Goal: Information Seeking & Learning: Learn about a topic

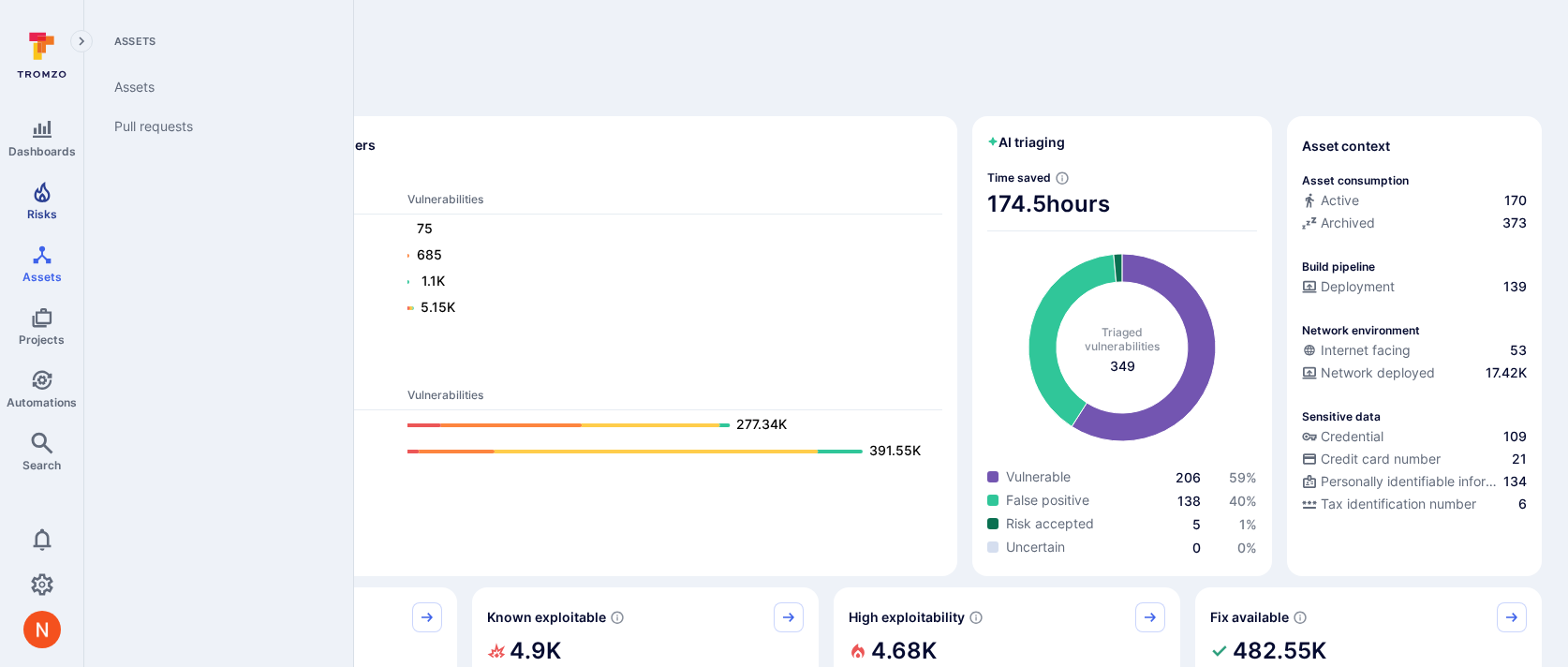
click at [38, 207] on span "Risks" at bounding box center [42, 214] width 30 height 14
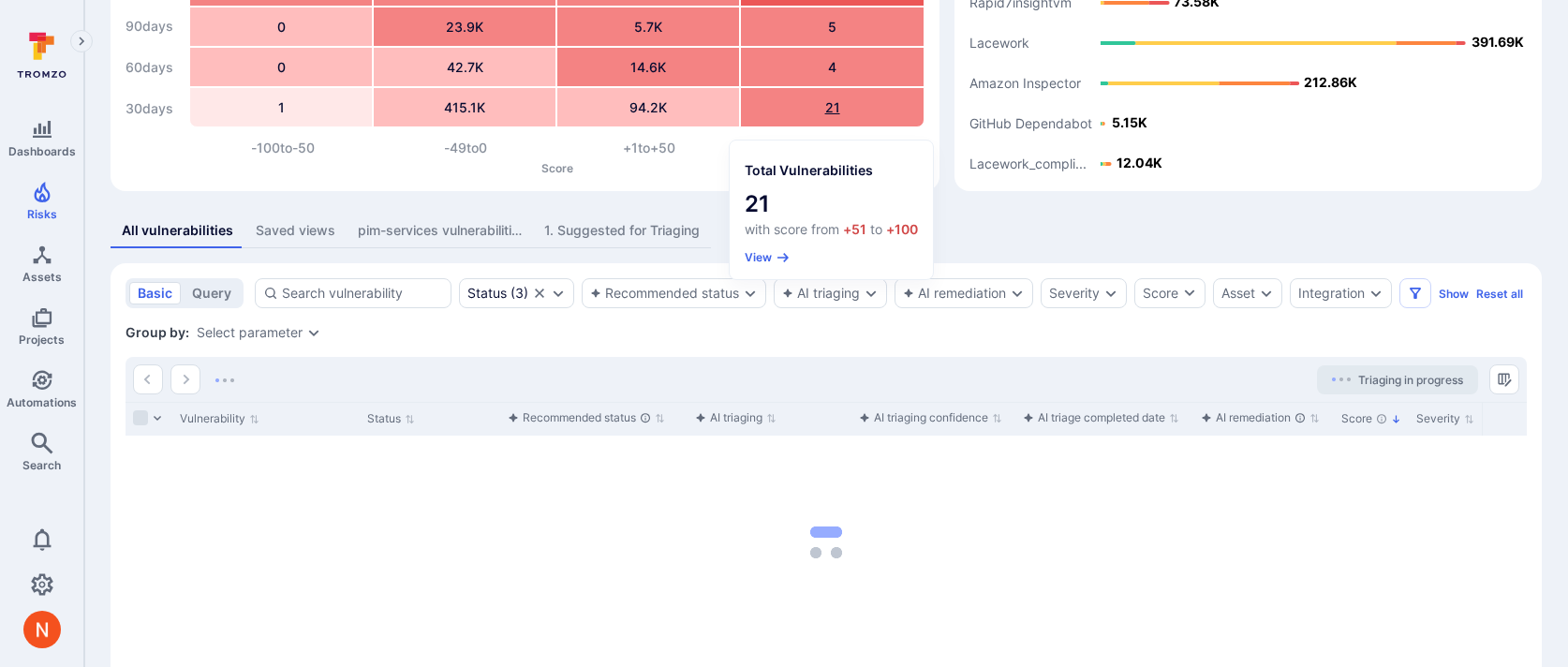
scroll to position [169, 0]
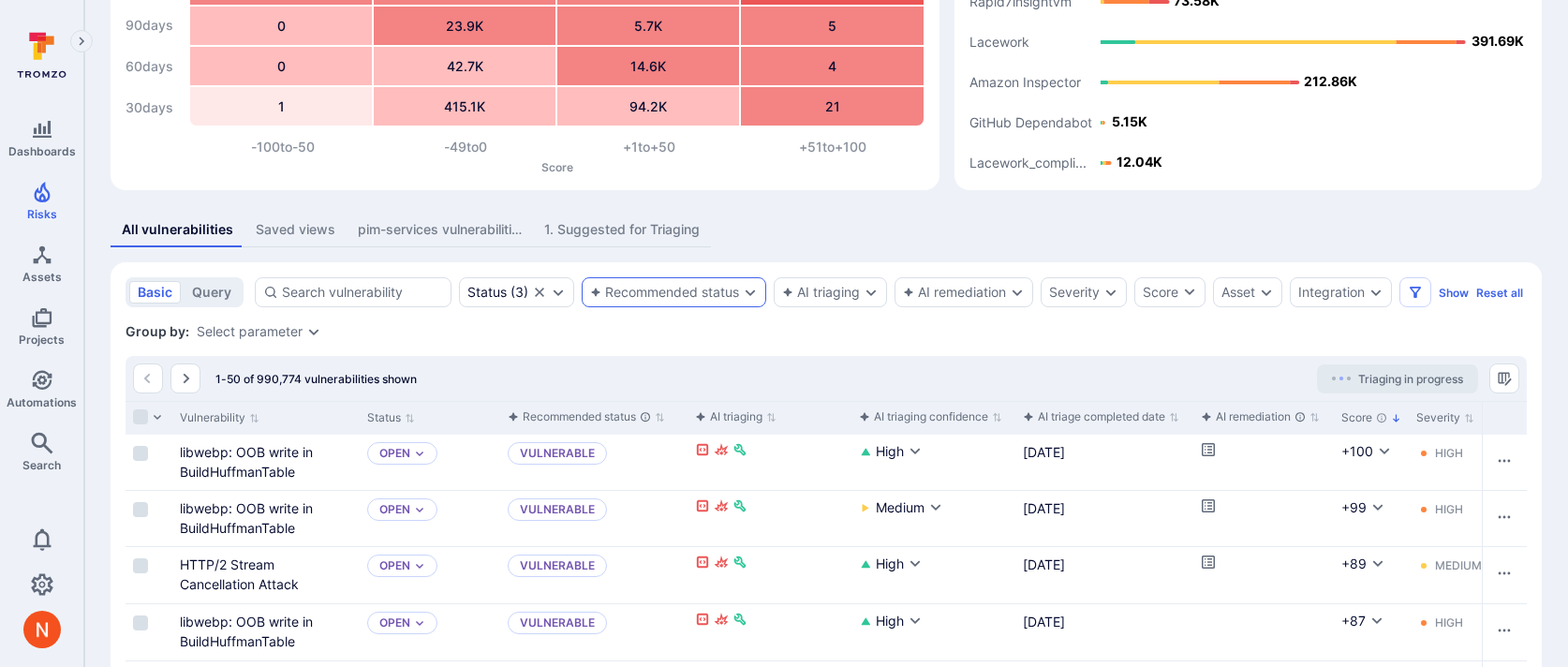
click at [728, 296] on div "Recommended status" at bounding box center [664, 292] width 149 height 15
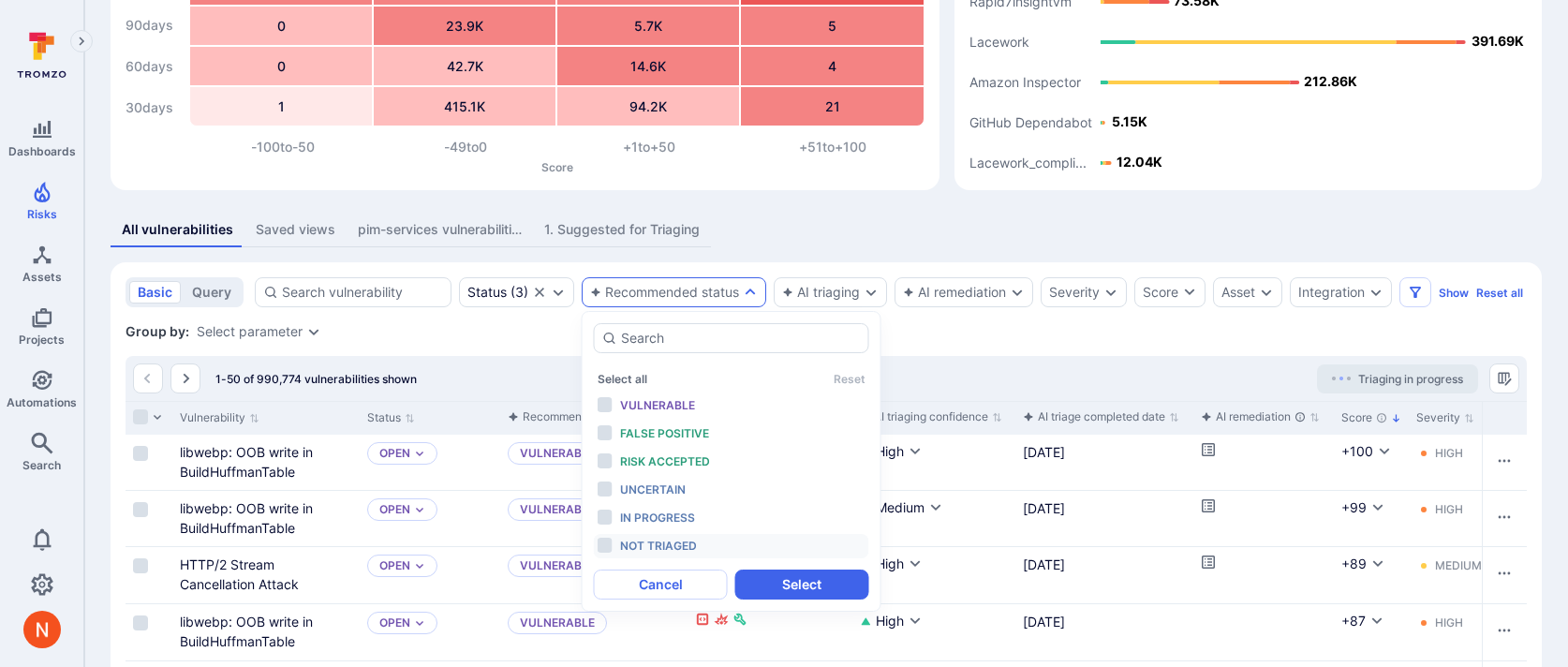
click at [710, 547] on div "Not triaged" at bounding box center [696, 546] width 155 height 21
click at [766, 581] on button "Select" at bounding box center [802, 584] width 134 height 30
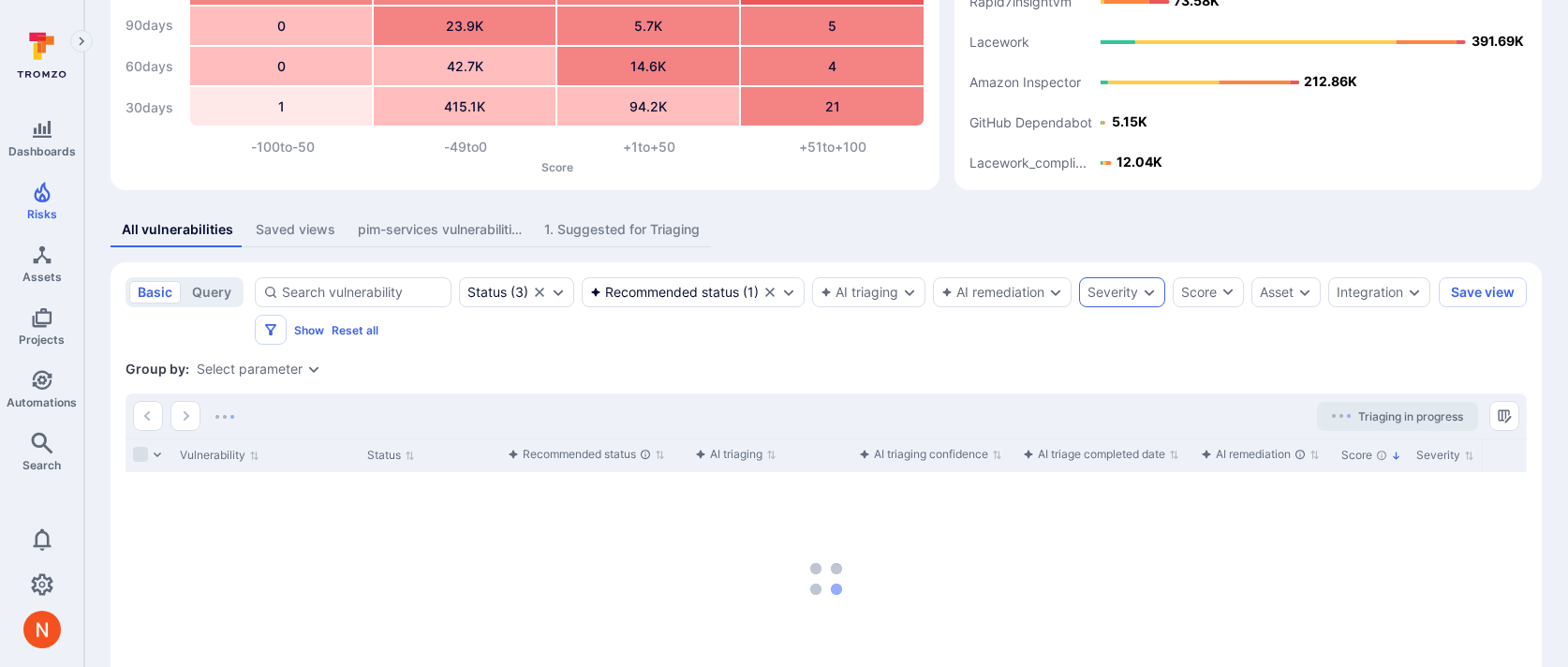
click at [1114, 291] on div "Severity" at bounding box center [1112, 292] width 50 height 15
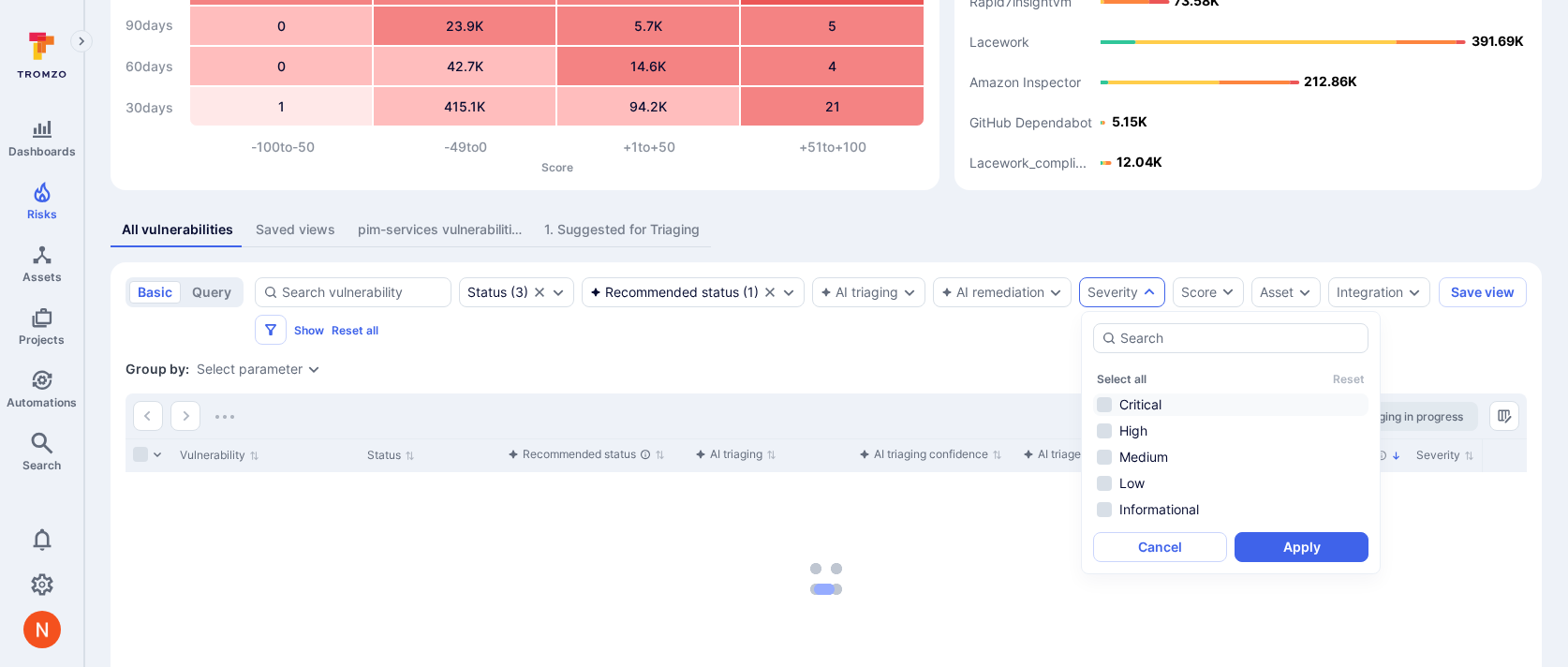
click at [1132, 404] on li "Critical" at bounding box center [1231, 404] width 276 height 23
click at [1134, 435] on li "High" at bounding box center [1231, 431] width 276 height 23
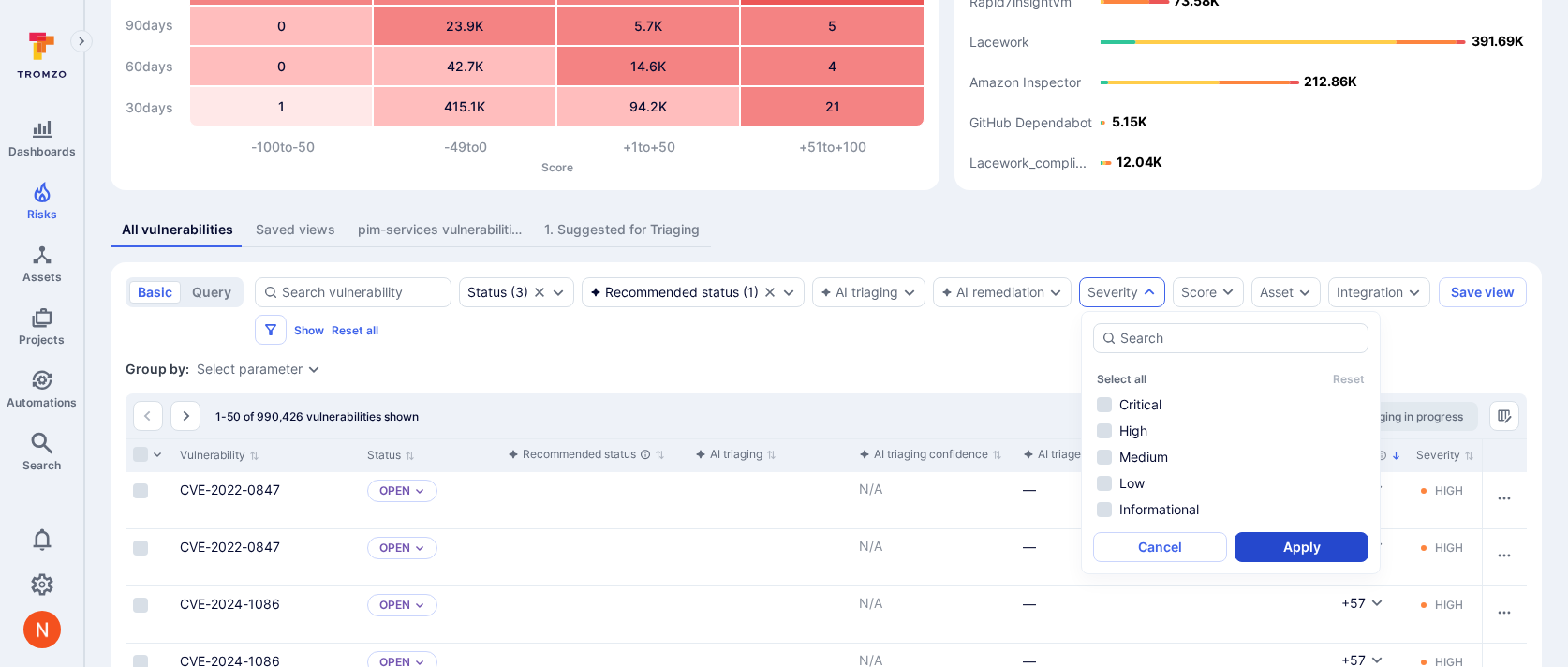
click at [1310, 555] on button "Apply" at bounding box center [1301, 547] width 134 height 30
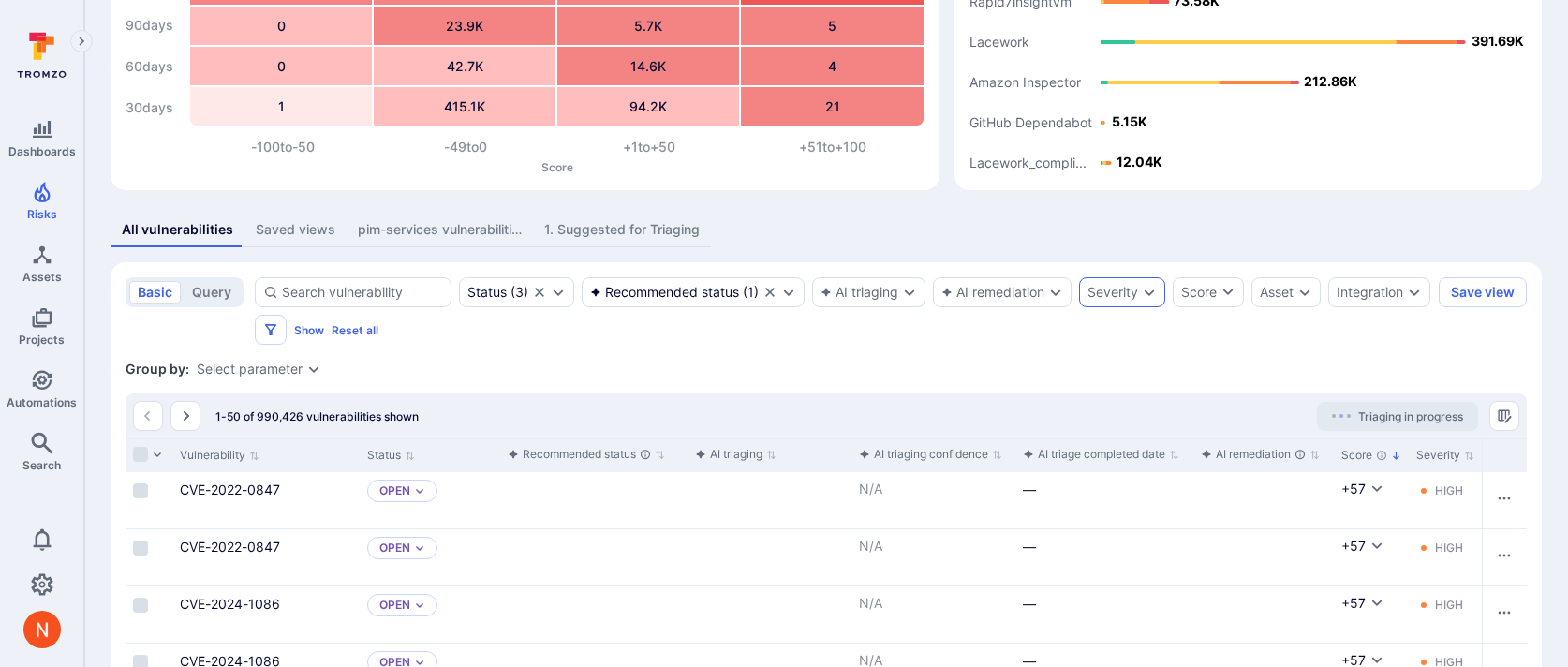
click at [1105, 292] on div "Severity" at bounding box center [1112, 292] width 50 height 15
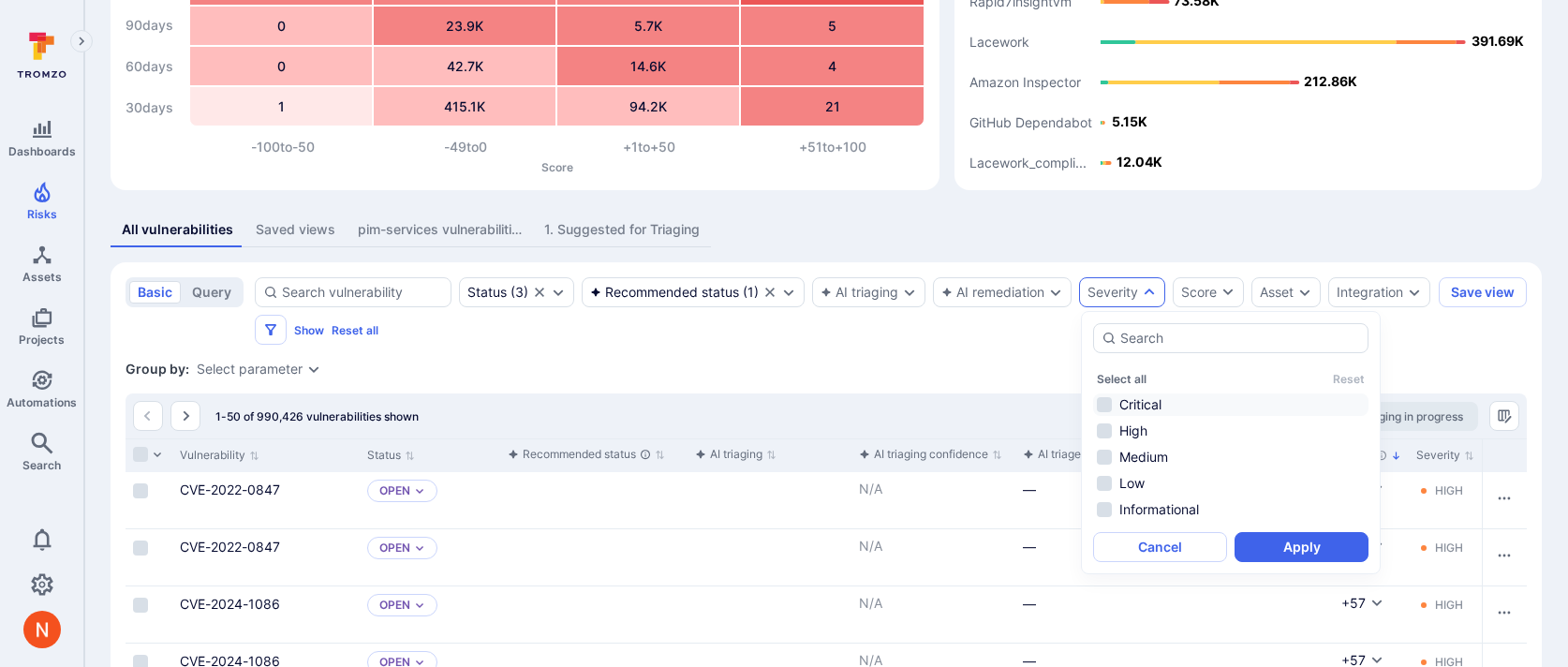
click at [1128, 397] on li "Critical" at bounding box center [1231, 404] width 276 height 23
click at [1135, 440] on li "High" at bounding box center [1231, 431] width 276 height 23
click at [1286, 549] on button "Apply" at bounding box center [1301, 547] width 134 height 30
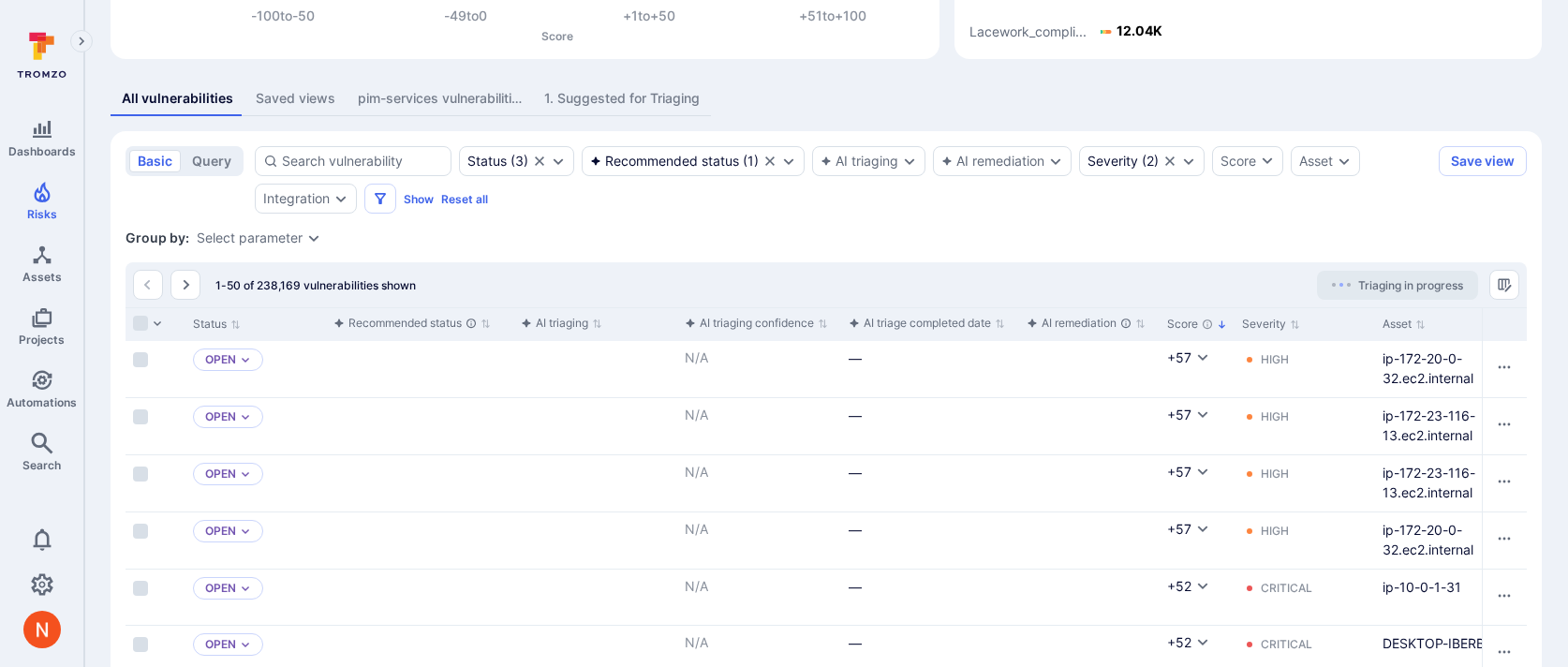
scroll to position [0, 168]
click at [265, 206] on div "Integration" at bounding box center [306, 198] width 102 height 30
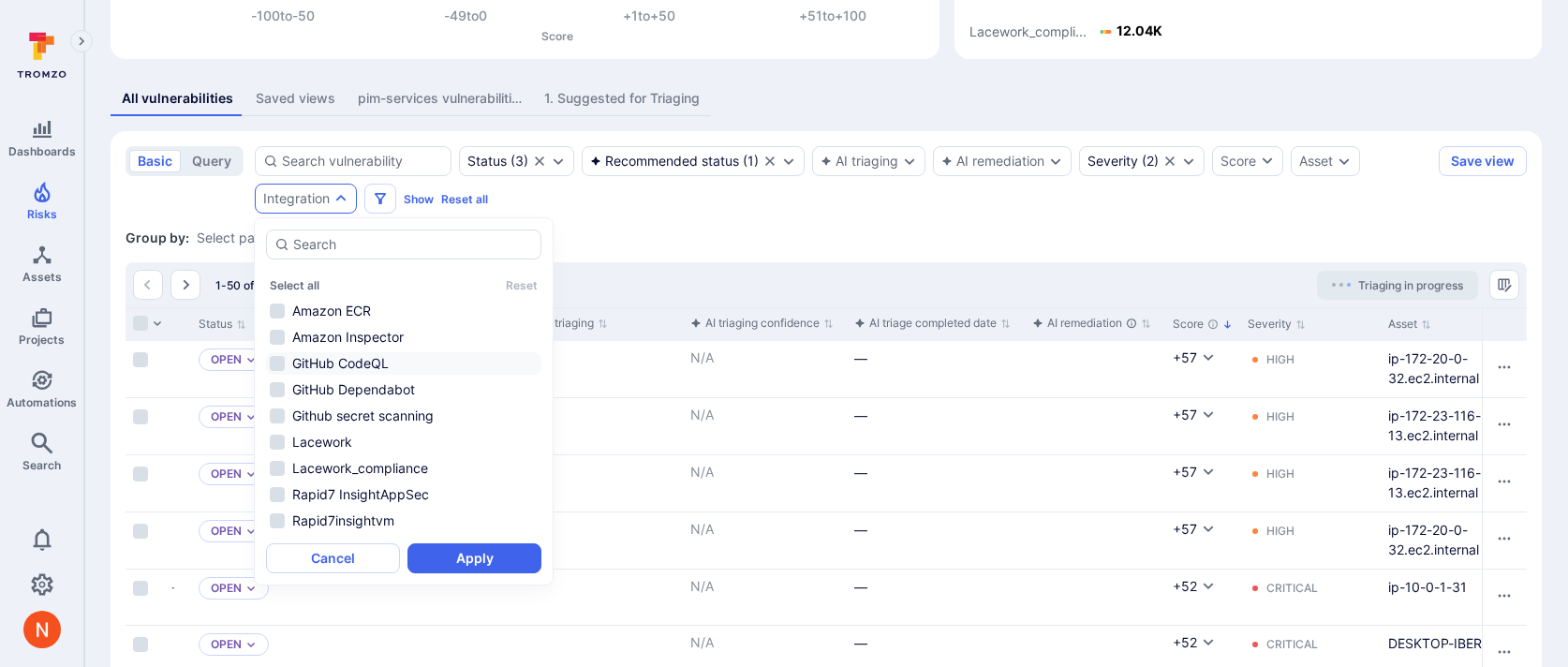
click at [403, 355] on li "GitHub CodeQL" at bounding box center [404, 364] width 276 height 23
click at [403, 378] on li "GitHub Dependabot" at bounding box center [404, 389] width 276 height 23
click at [446, 552] on button "Apply" at bounding box center [475, 558] width 134 height 30
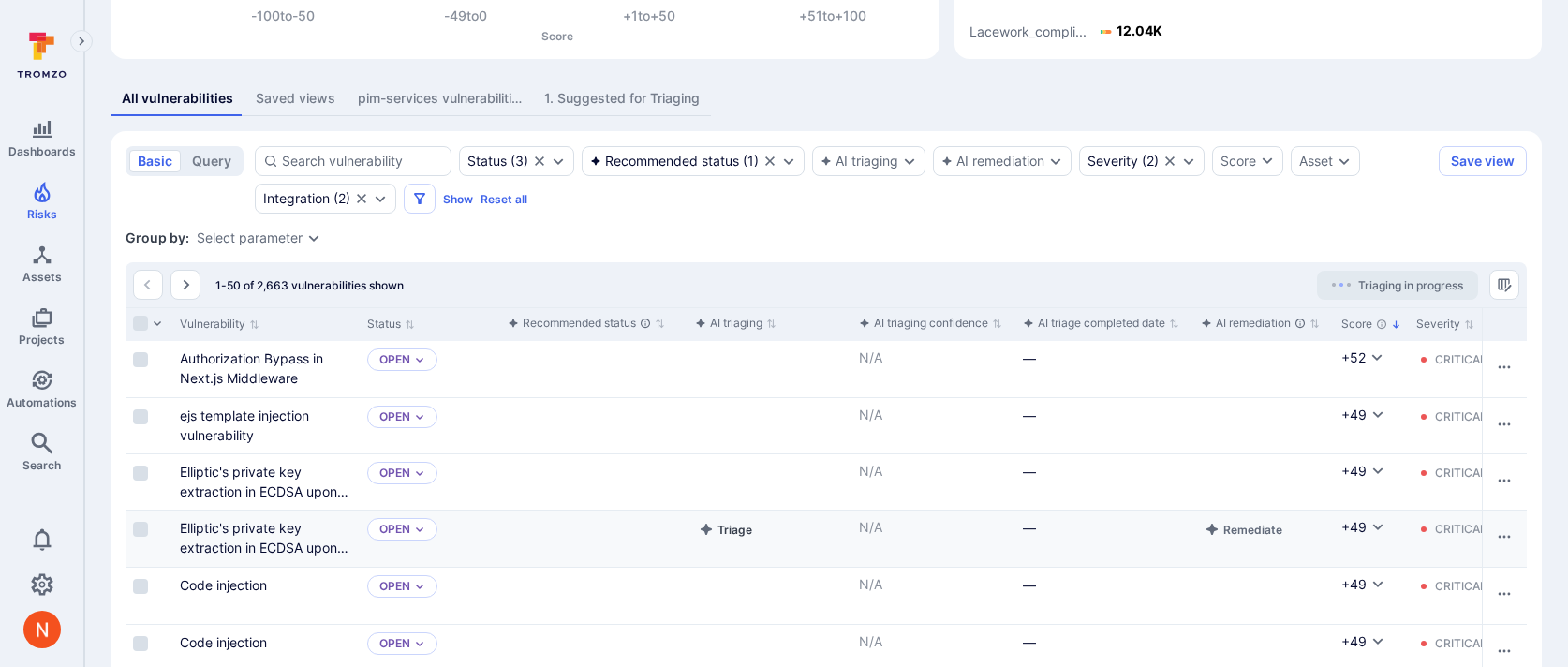
click at [711, 529] on icon "Cell for aiCtx" at bounding box center [705, 529] width 11 height 11
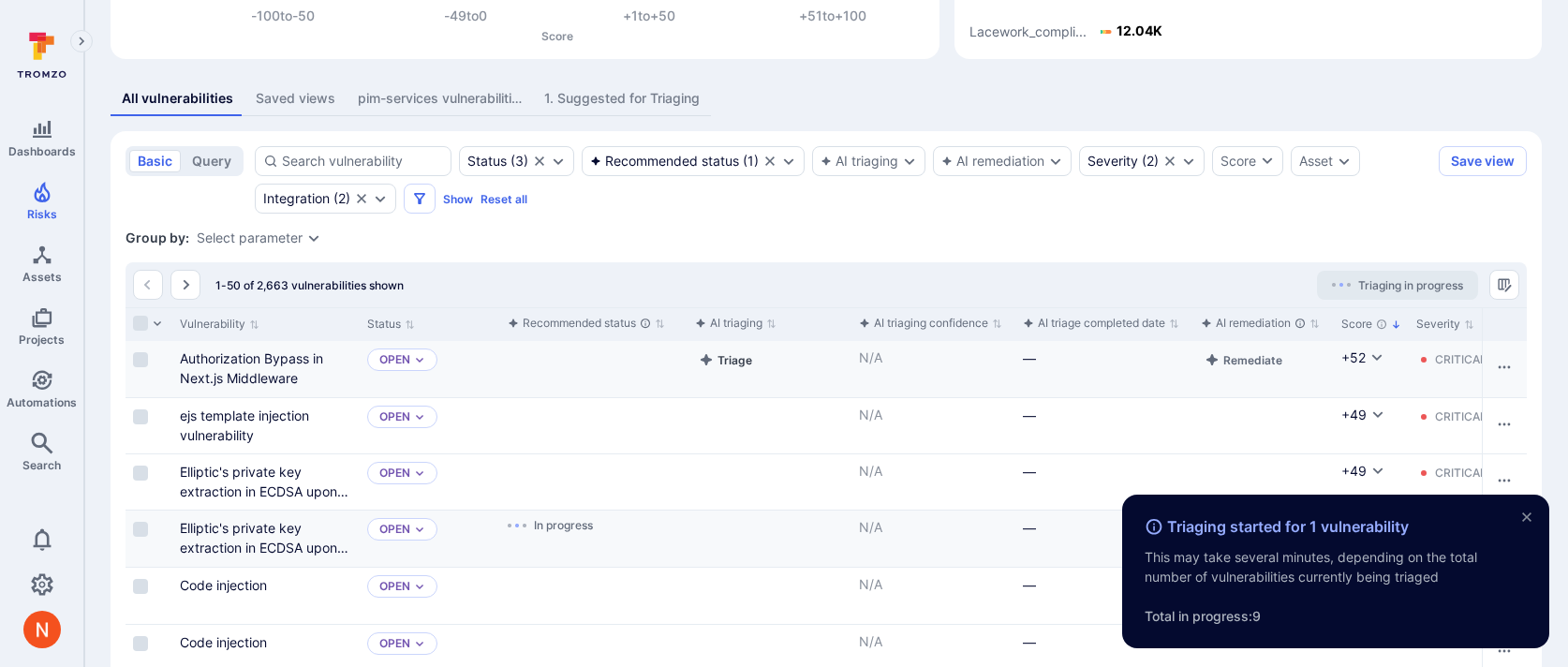
click at [740, 355] on button "Triage" at bounding box center [726, 360] width 61 height 23
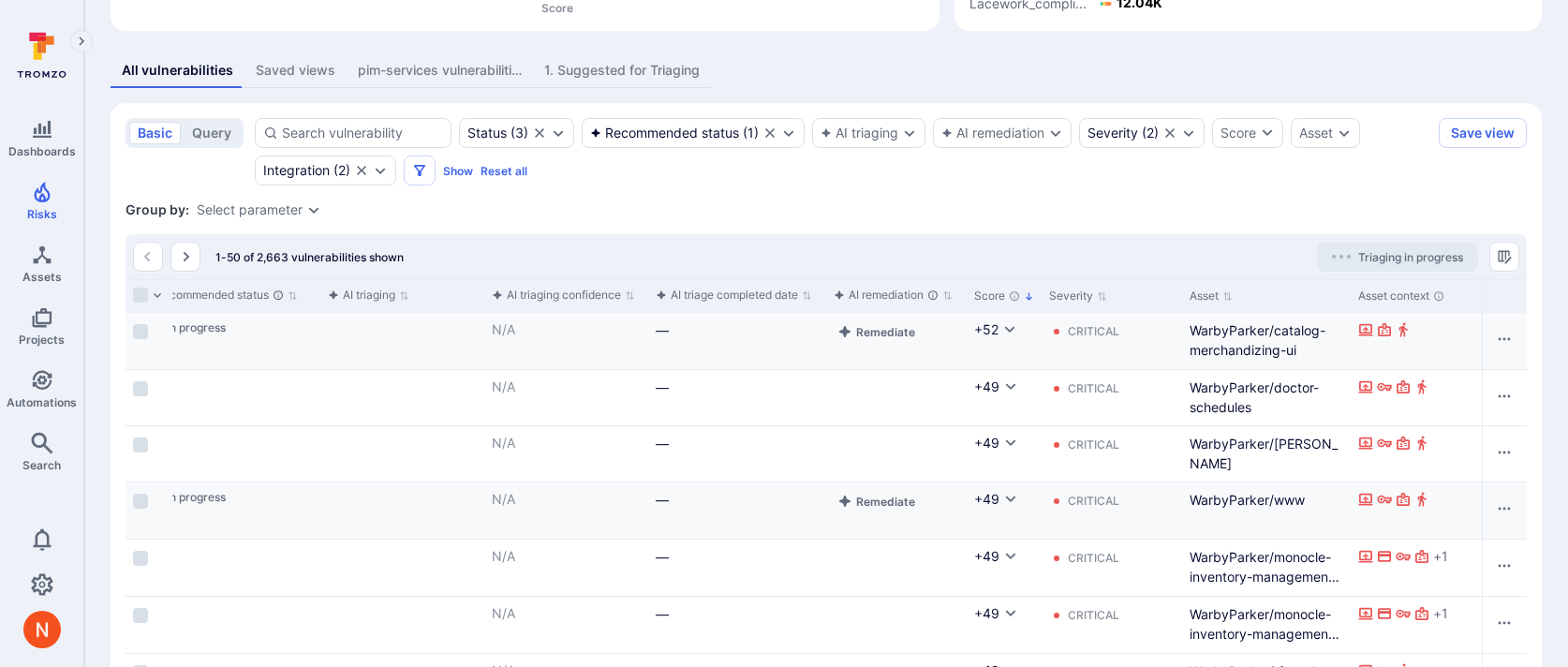
scroll to position [0, 527]
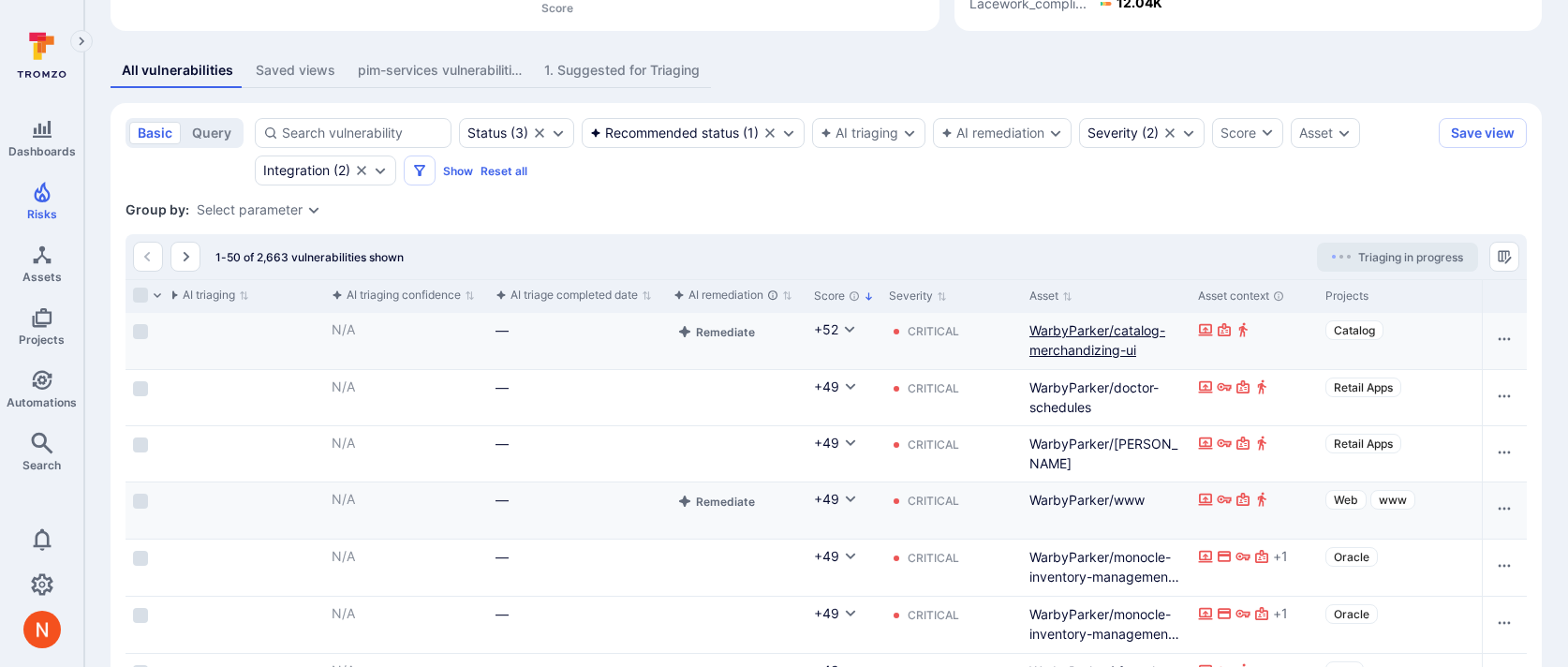
click at [1130, 333] on link "WarbyParker/catalog-merchandizing-ui" at bounding box center [1097, 340] width 136 height 35
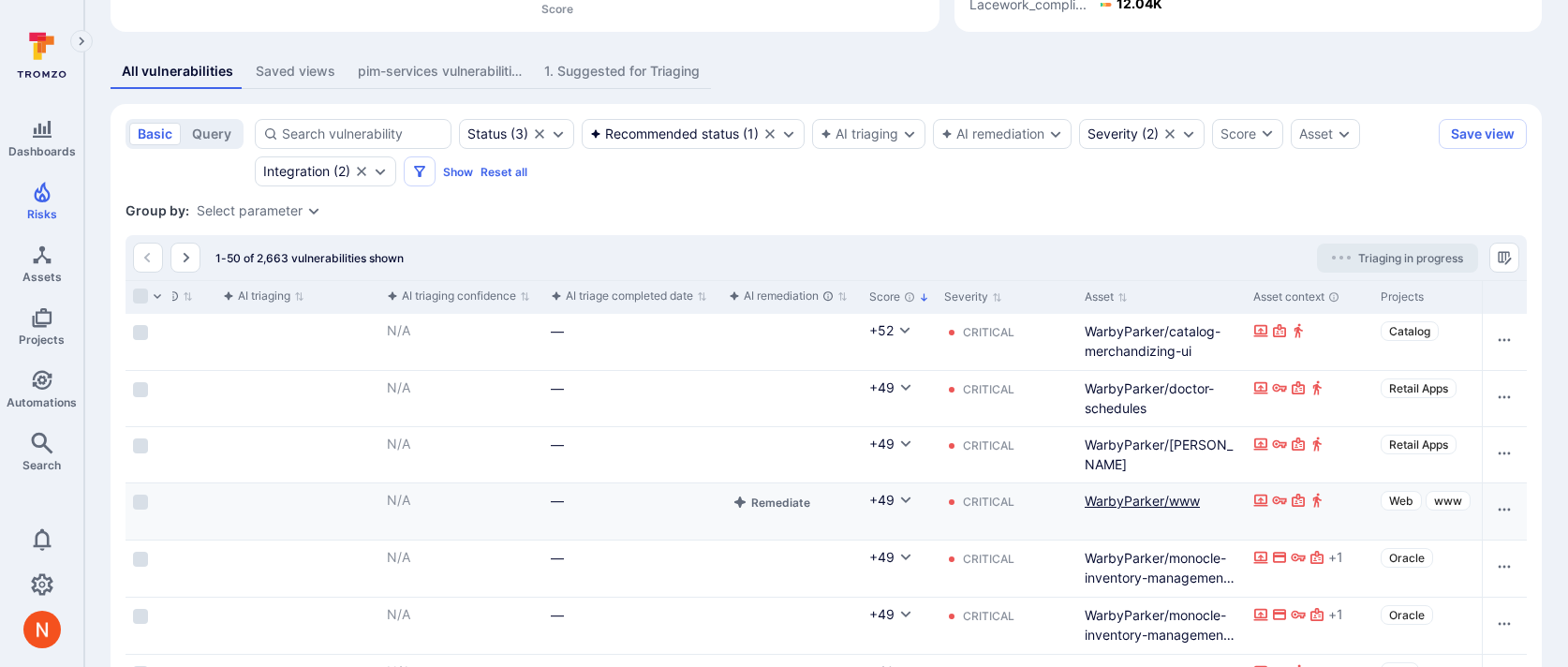
click at [1188, 503] on link "WarbyParker/www" at bounding box center [1142, 500] width 115 height 16
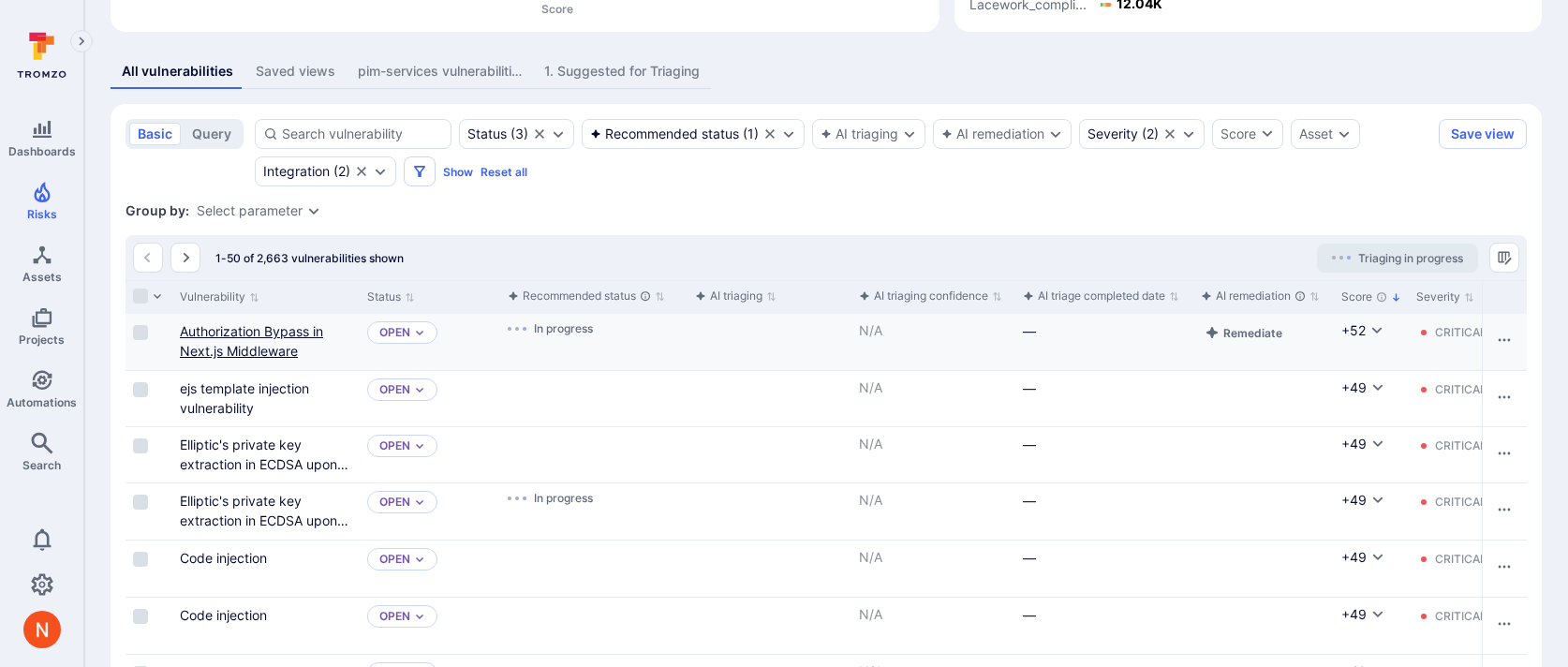
click at [249, 327] on link "Authorization Bypass in Next.js Middleware" at bounding box center [251, 341] width 143 height 35
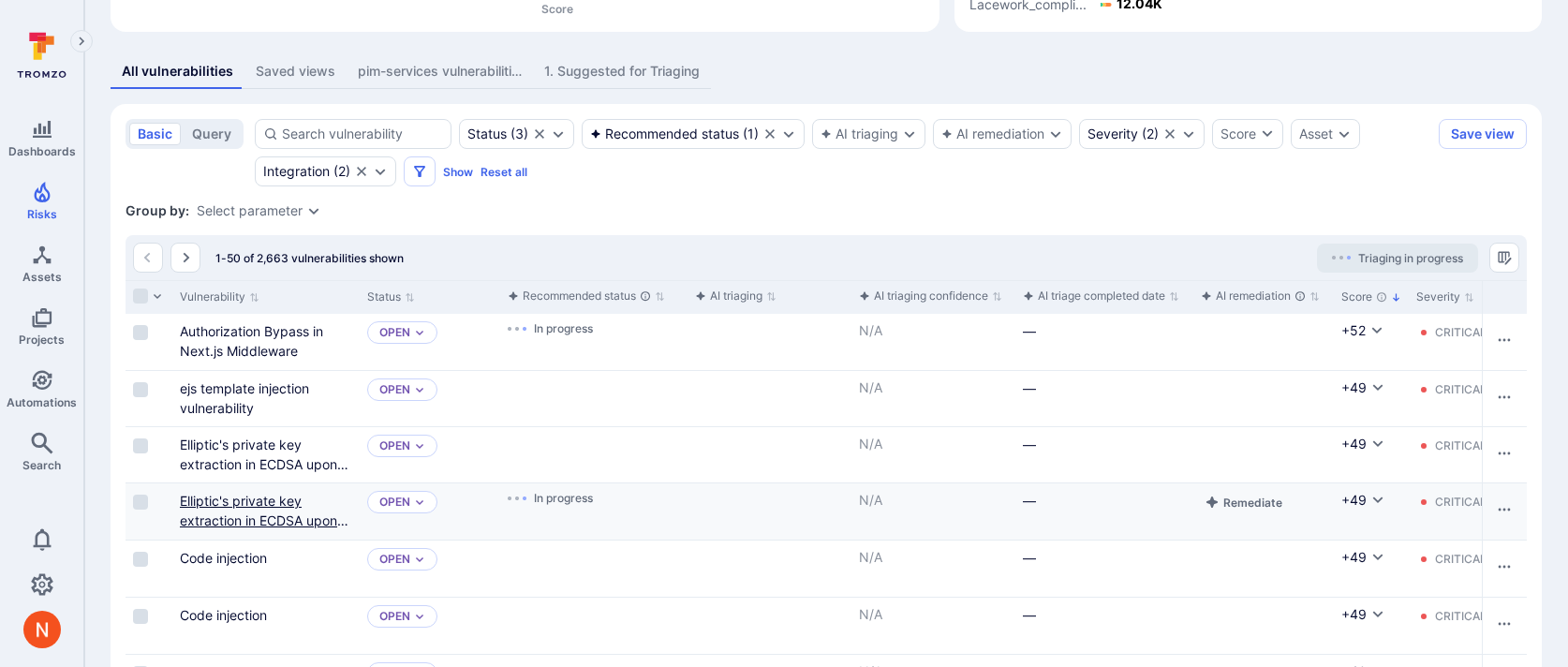
click at [250, 499] on link "Elliptic's private key extraction in ECDSA upon signing a malformed input (e.g.…" at bounding box center [264, 530] width 168 height 75
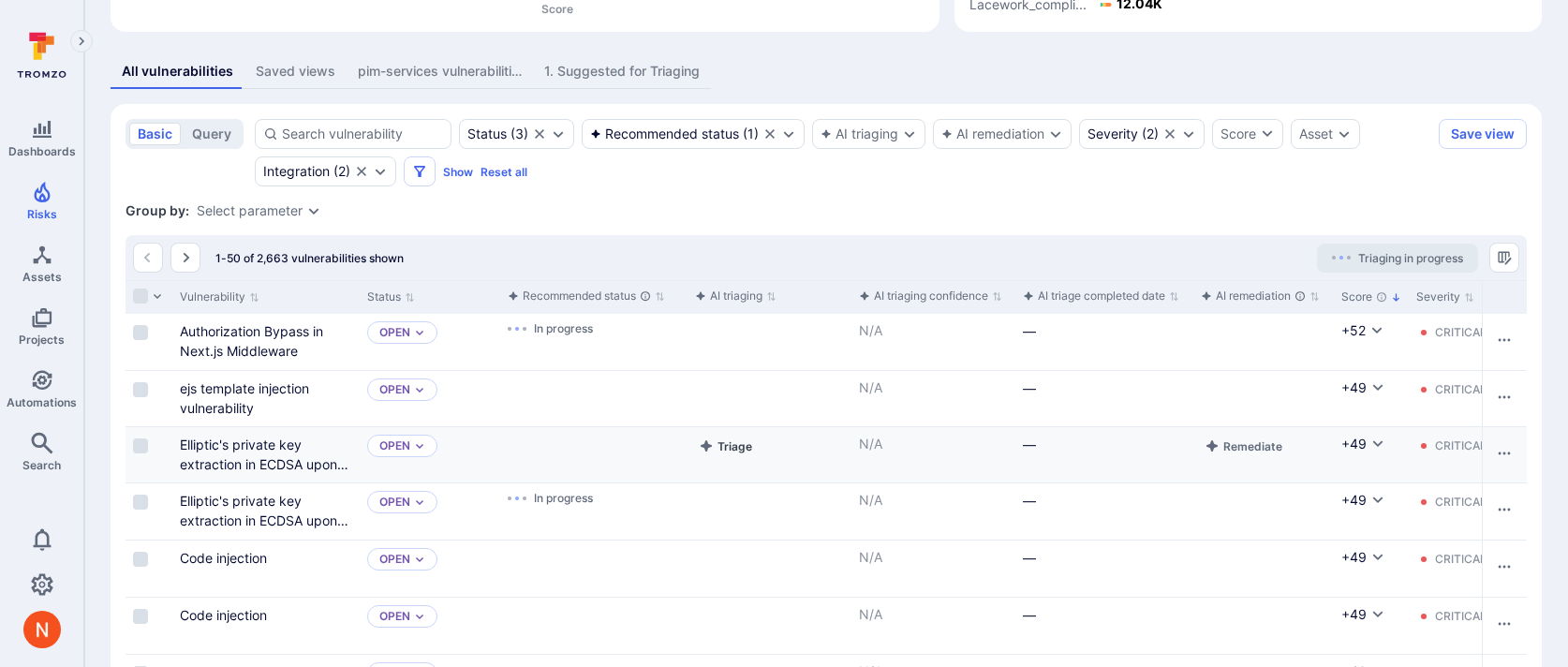
click at [729, 443] on button "Triage" at bounding box center [726, 445] width 61 height 23
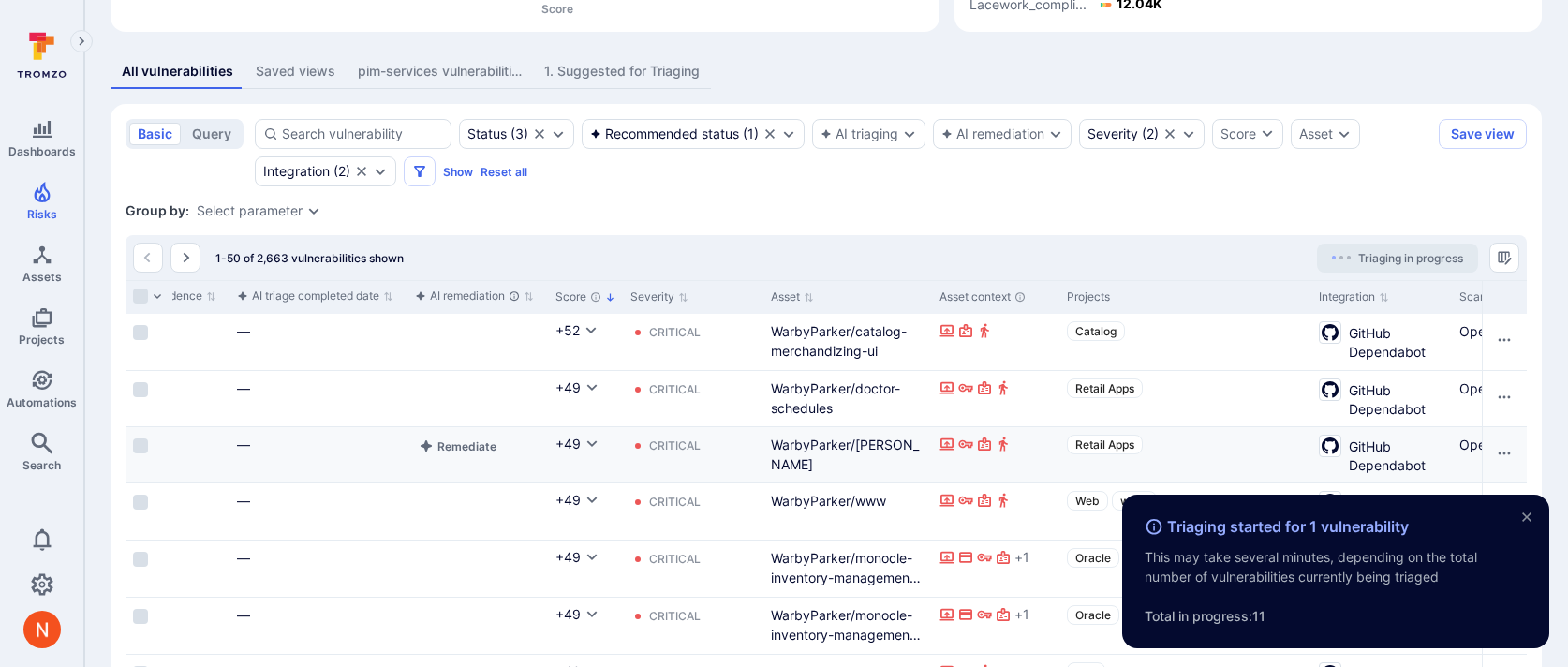
scroll to position [0, 835]
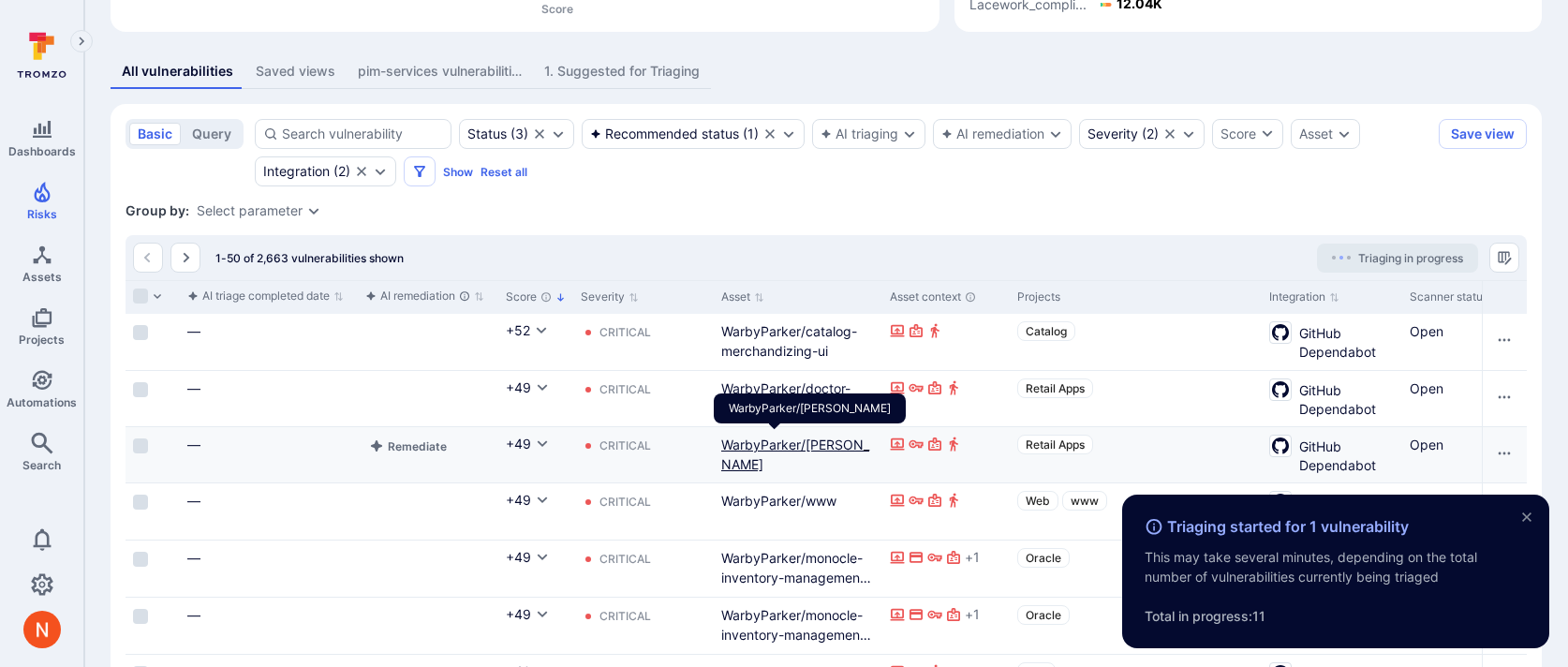
click at [773, 438] on link "WarbyParker/poe" at bounding box center [795, 454] width 148 height 35
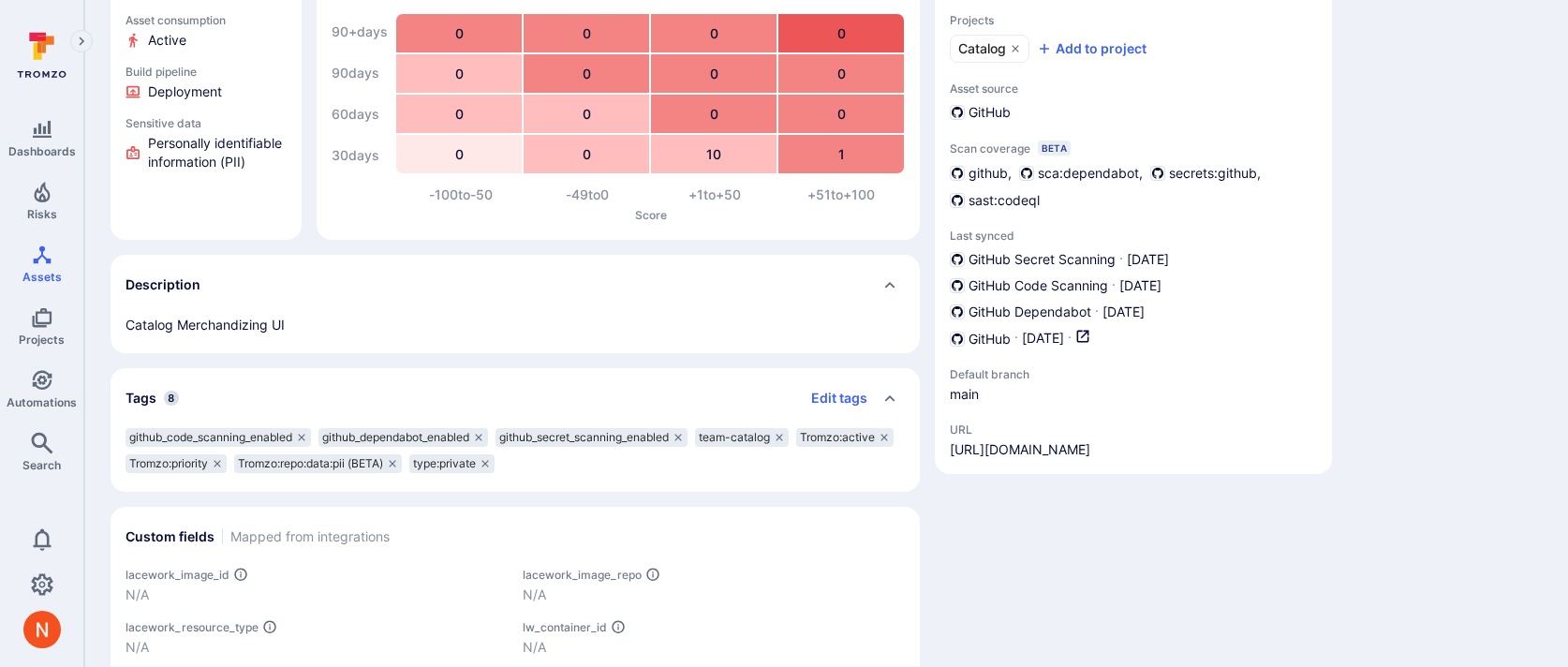
scroll to position [245, 0]
